Goal: Find specific page/section: Find specific page/section

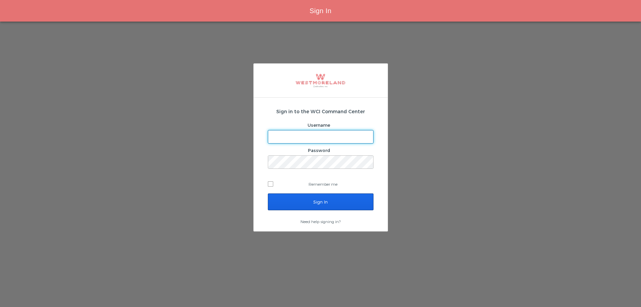
type input "[EMAIL_ADDRESS][PERSON_NAME][DOMAIN_NAME]"
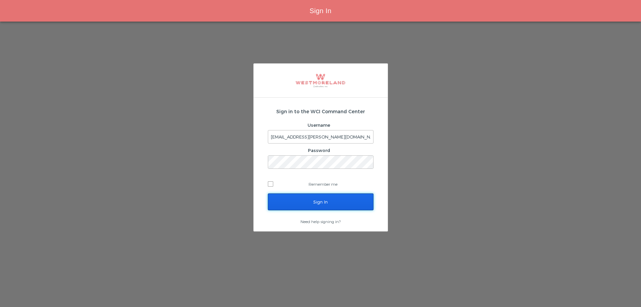
click at [297, 199] on input "Sign In" at bounding box center [321, 201] width 106 height 17
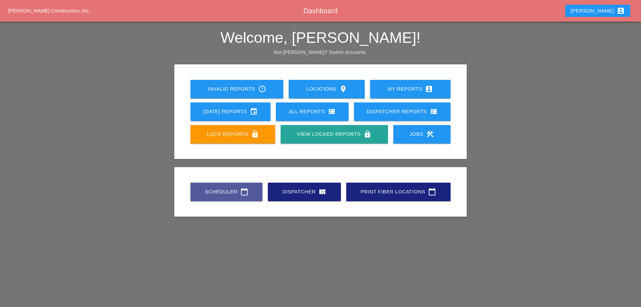
click at [225, 195] on div "Scheduler calendar_today" at bounding box center [226, 191] width 50 height 8
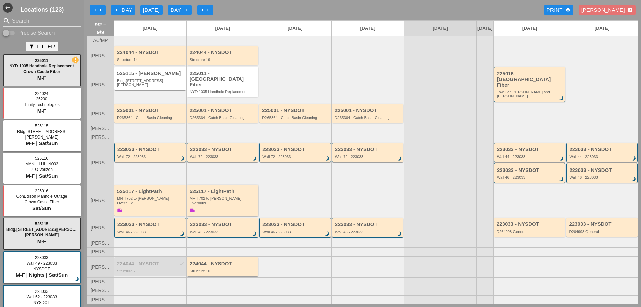
click at [204, 198] on div "MH T702 to Boldyn MH Overbuild" at bounding box center [223, 200] width 67 height 8
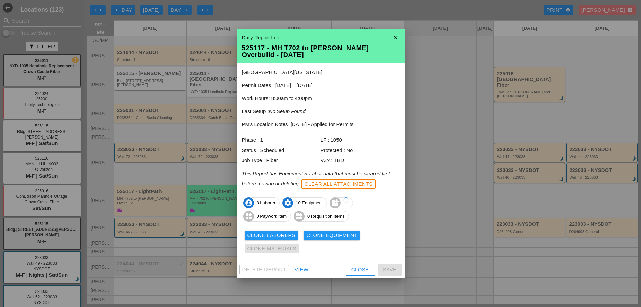
click at [304, 268] on div "View" at bounding box center [301, 269] width 13 height 8
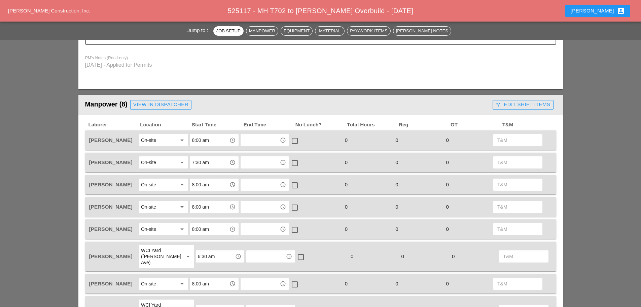
scroll to position [269, 0]
